Goal: Check status

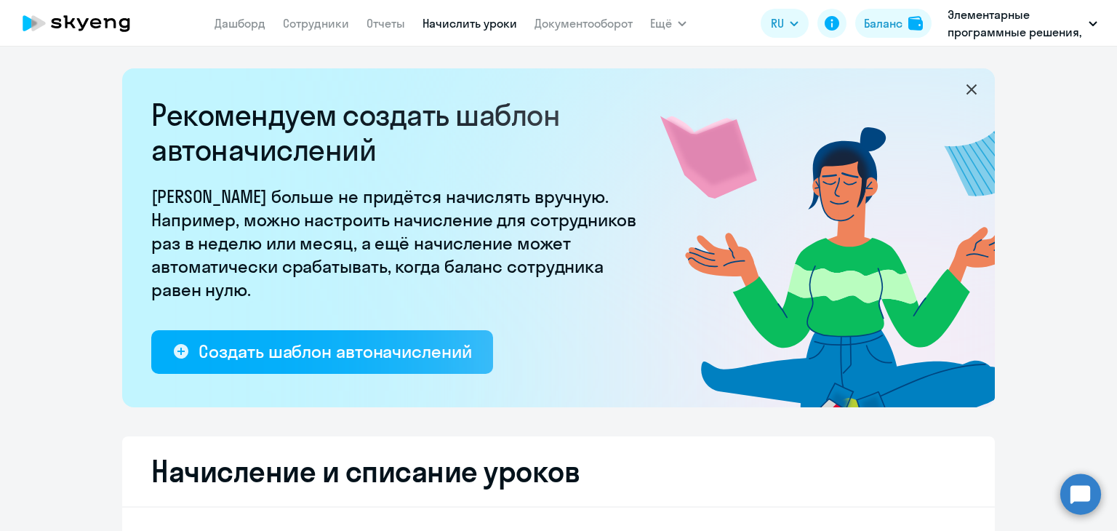
select select "10"
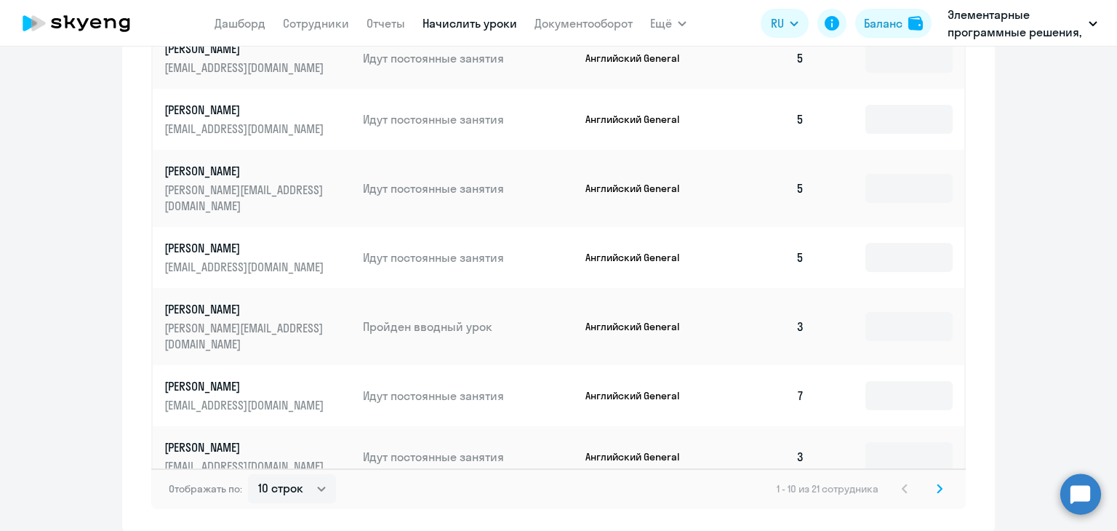
scroll to position [945, 0]
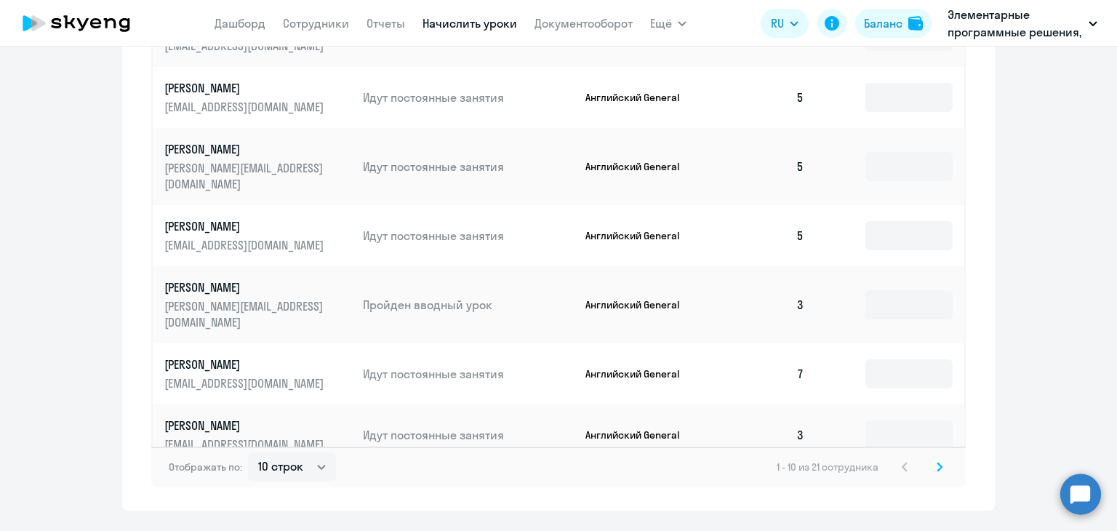
click at [936, 462] on icon at bounding box center [939, 467] width 6 height 10
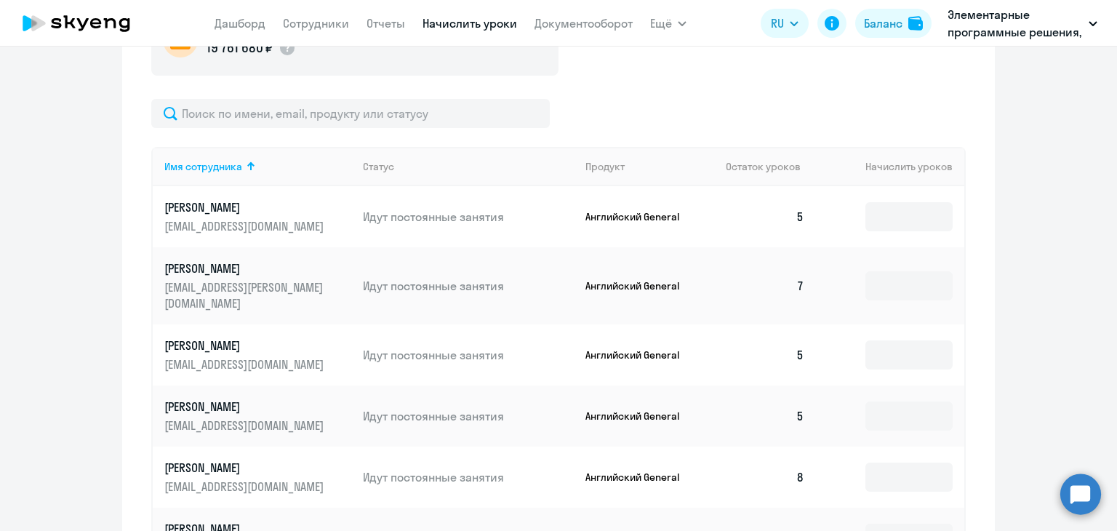
scroll to position [970, 0]
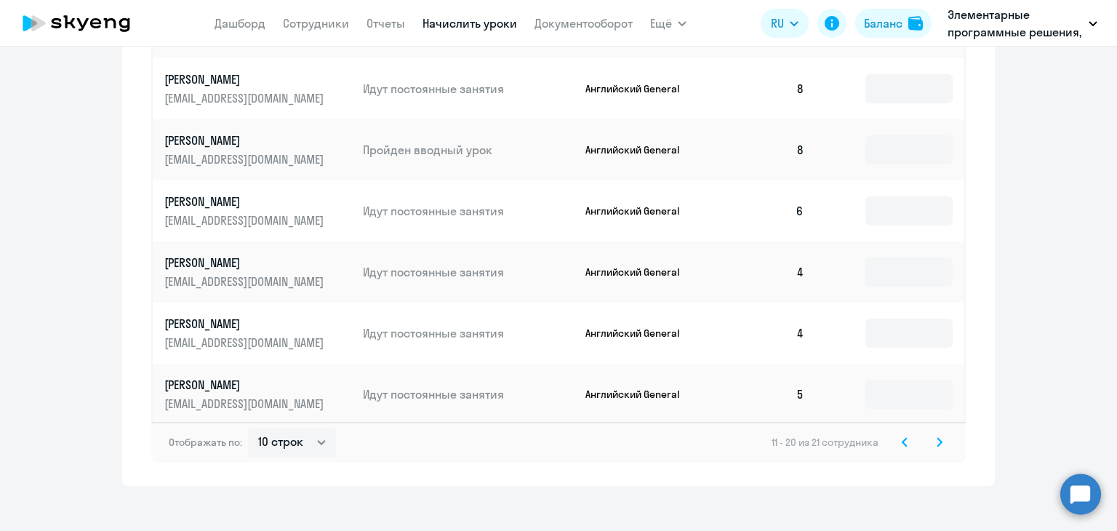
click at [936, 437] on icon at bounding box center [939, 442] width 6 height 10
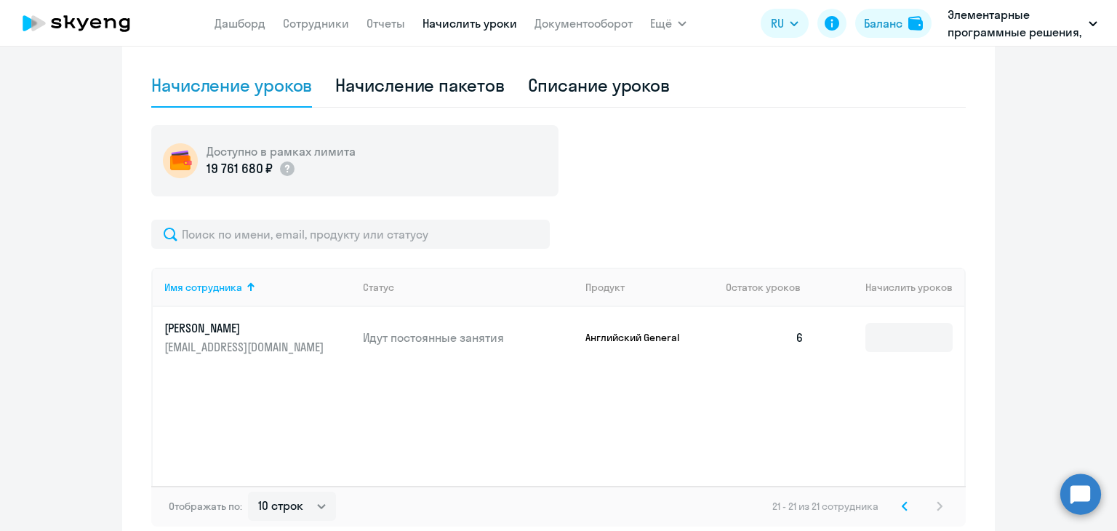
scroll to position [538, 0]
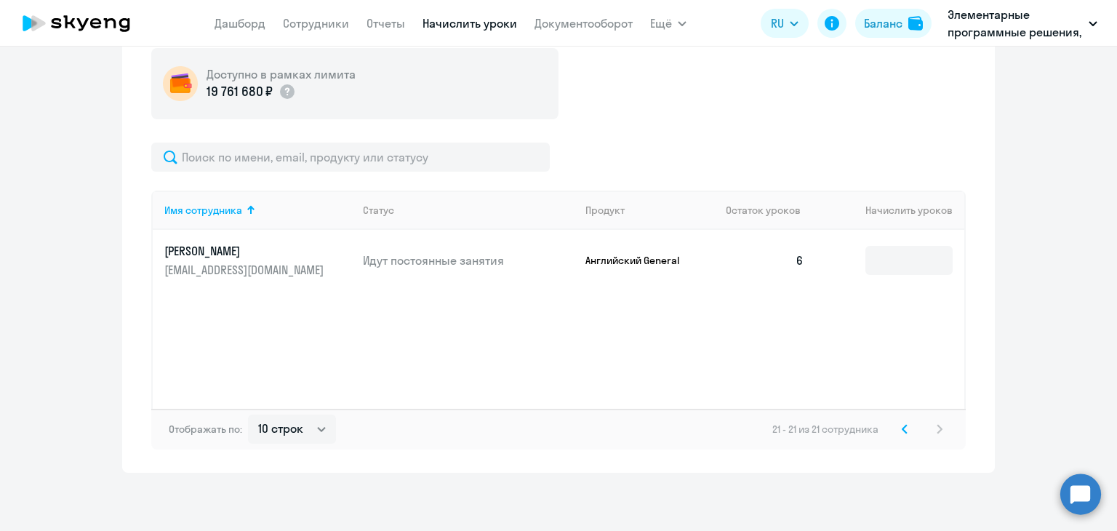
click at [902, 425] on icon at bounding box center [905, 429] width 6 height 10
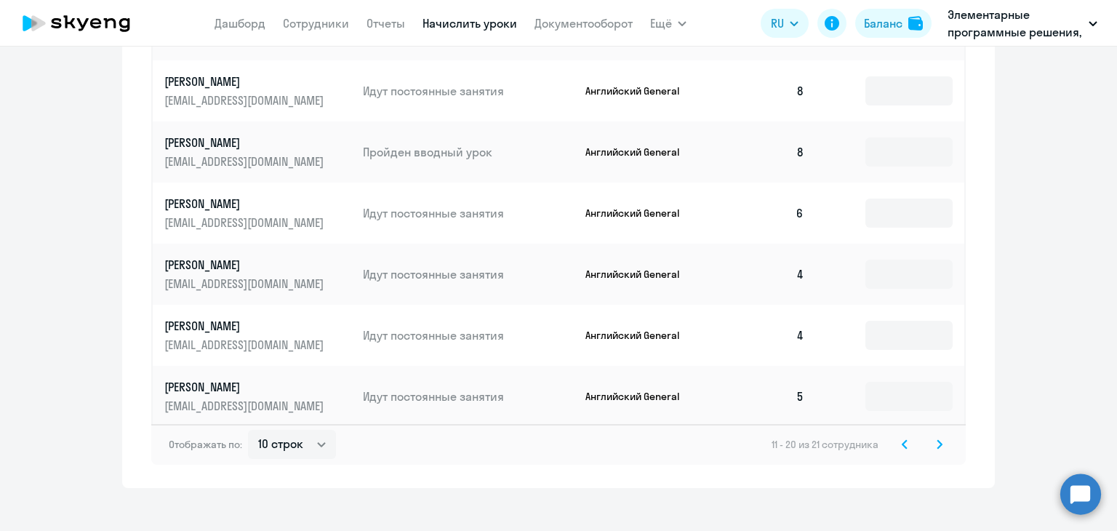
scroll to position [970, 0]
